Goal: Information Seeking & Learning: Learn about a topic

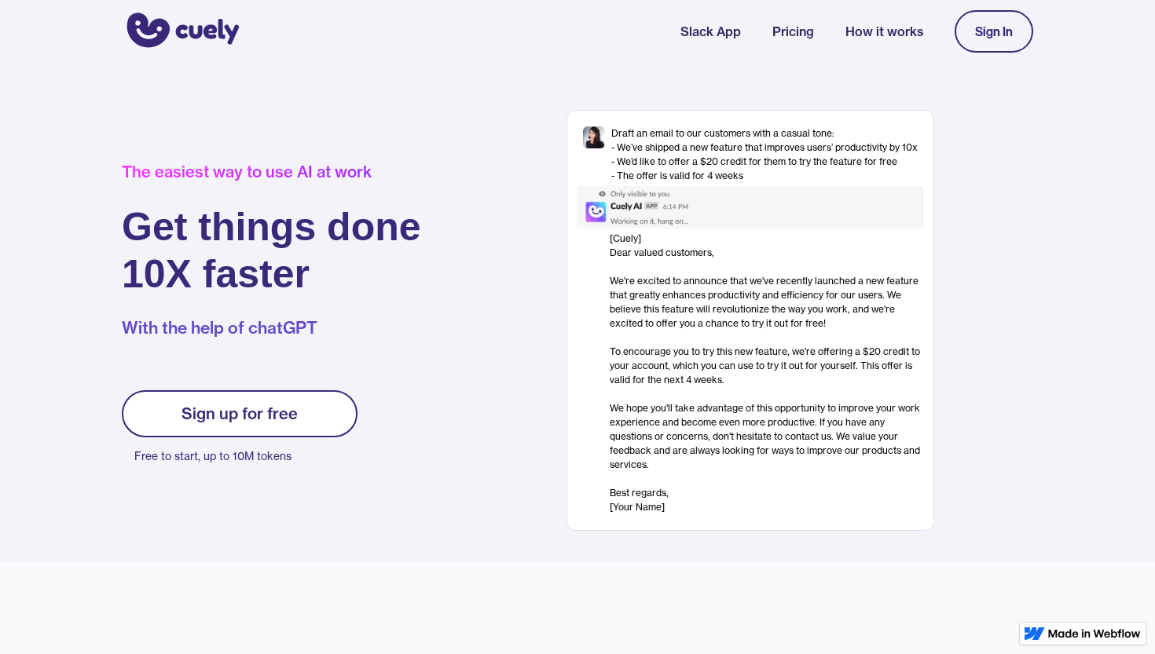
click at [796, 31] on link "Pricing" at bounding box center [793, 31] width 42 height 19
click at [793, 31] on link "Pricing" at bounding box center [793, 31] width 42 height 19
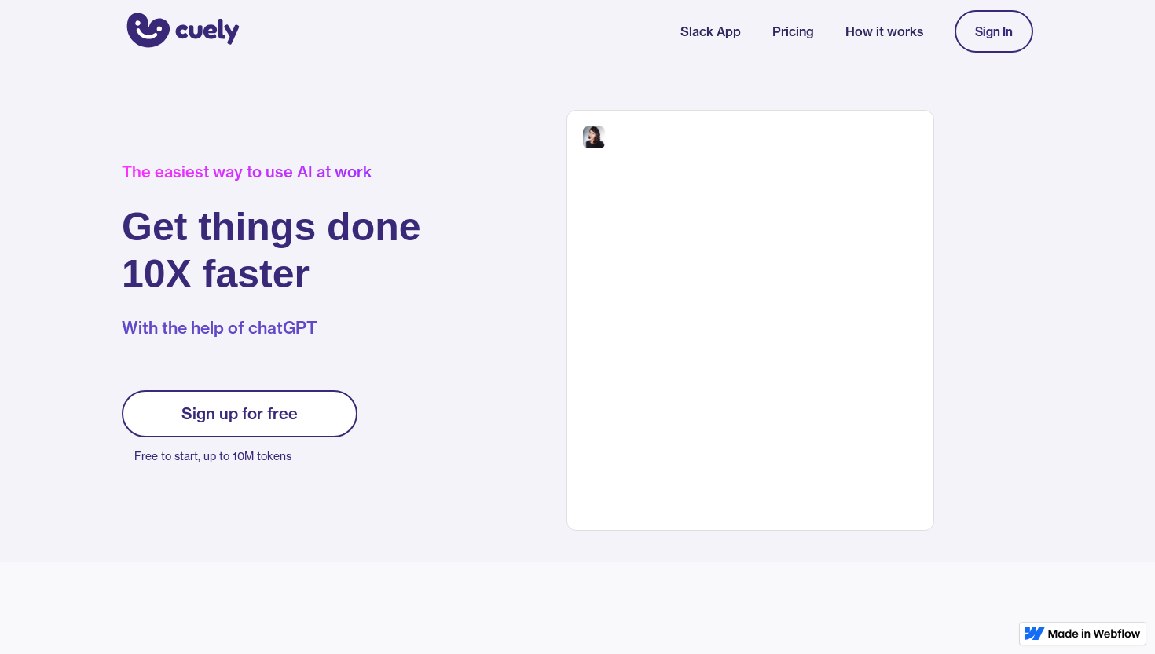
click at [793, 31] on link "Pricing" at bounding box center [793, 31] width 42 height 19
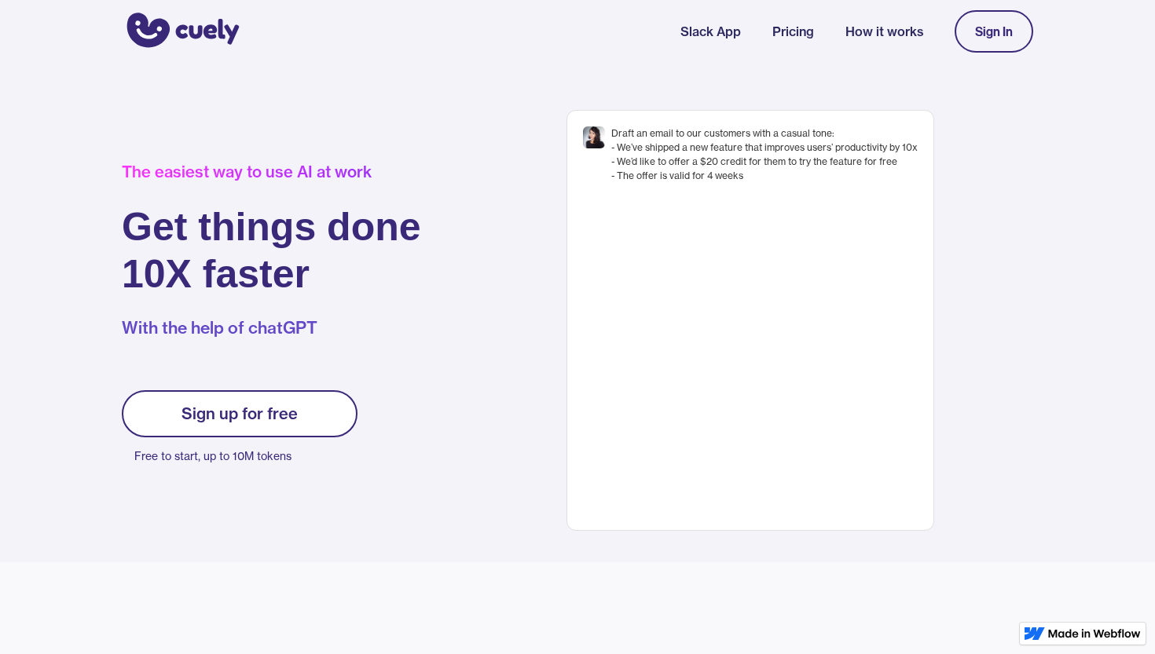
click at [713, 27] on link "Slack App" at bounding box center [710, 31] width 60 height 19
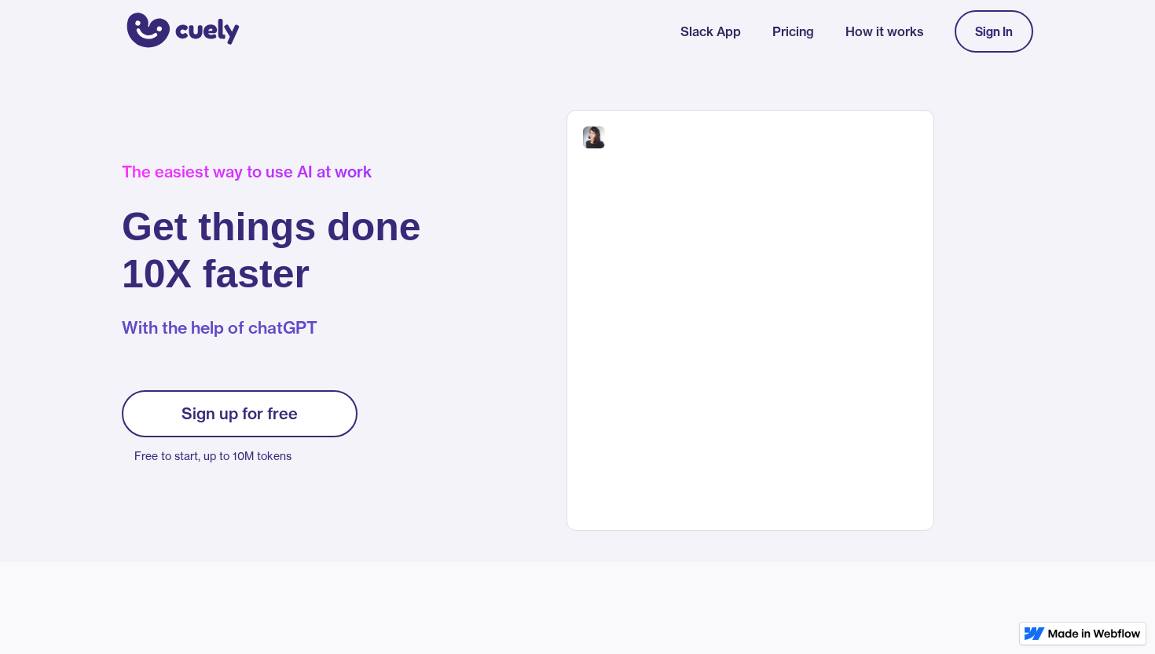
click at [812, 33] on link "Pricing" at bounding box center [793, 31] width 42 height 19
click at [867, 24] on link "How it works" at bounding box center [884, 31] width 78 height 19
